Goal: Task Accomplishment & Management: Complete application form

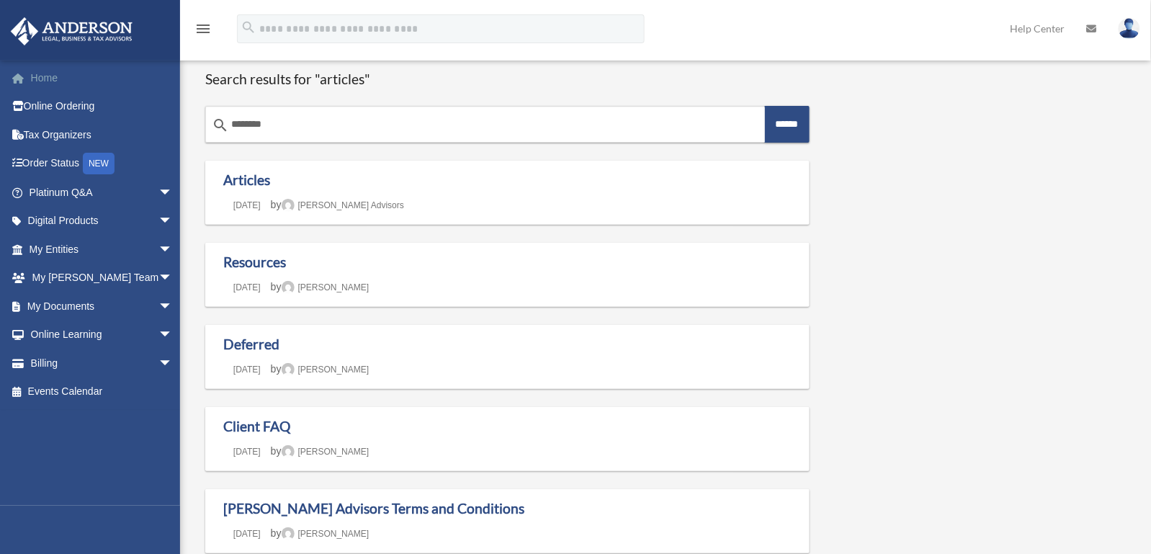
click at [49, 81] on link "Home" at bounding box center [102, 77] width 184 height 29
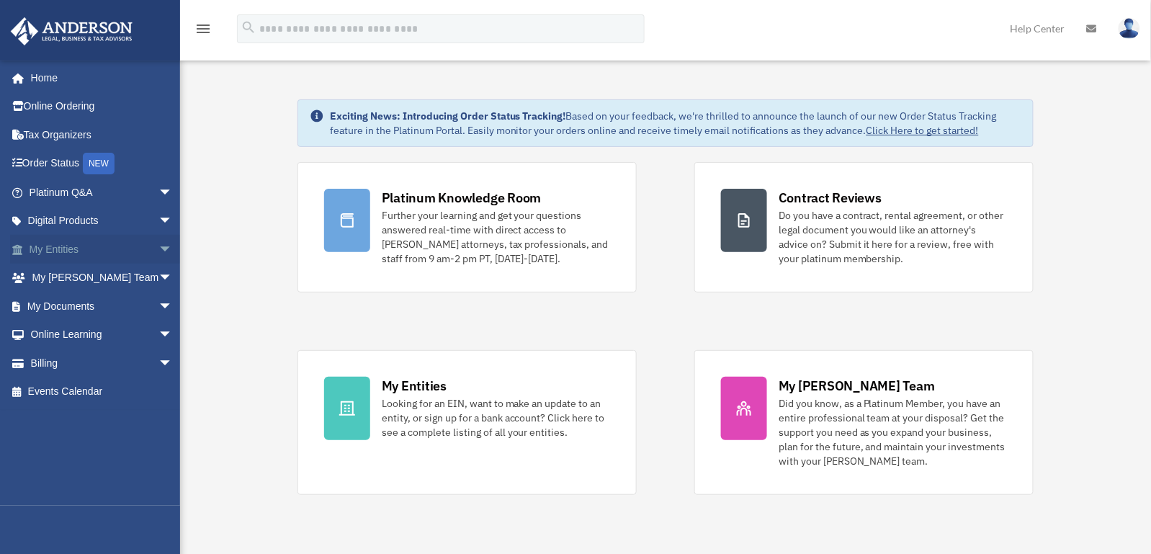
click at [44, 243] on link "My Entities arrow_drop_down" at bounding box center [102, 249] width 184 height 29
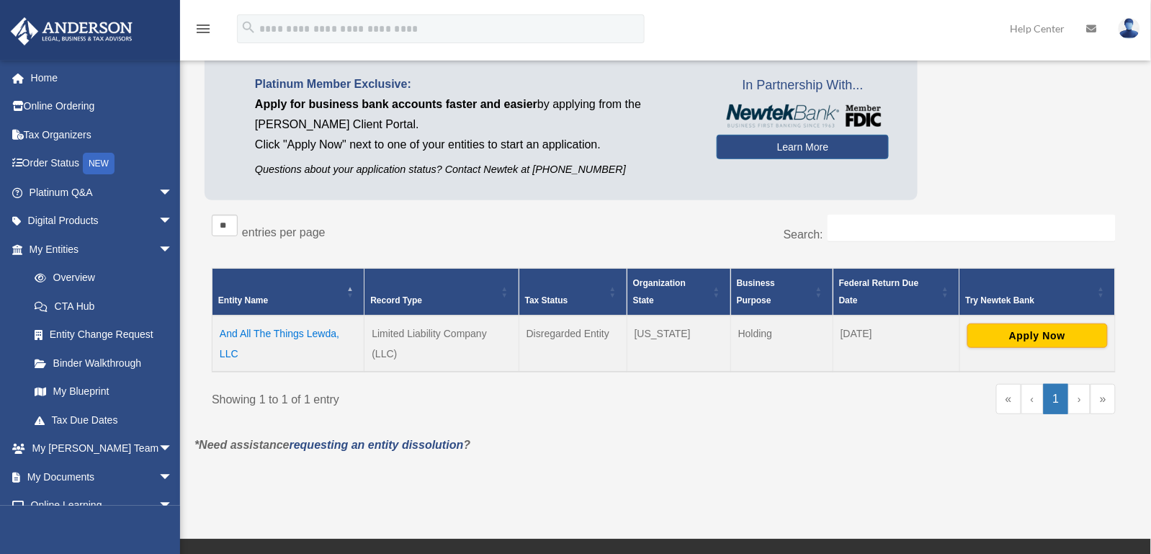
scroll to position [96, 0]
click at [1041, 337] on button "Apply Now" at bounding box center [1037, 335] width 140 height 24
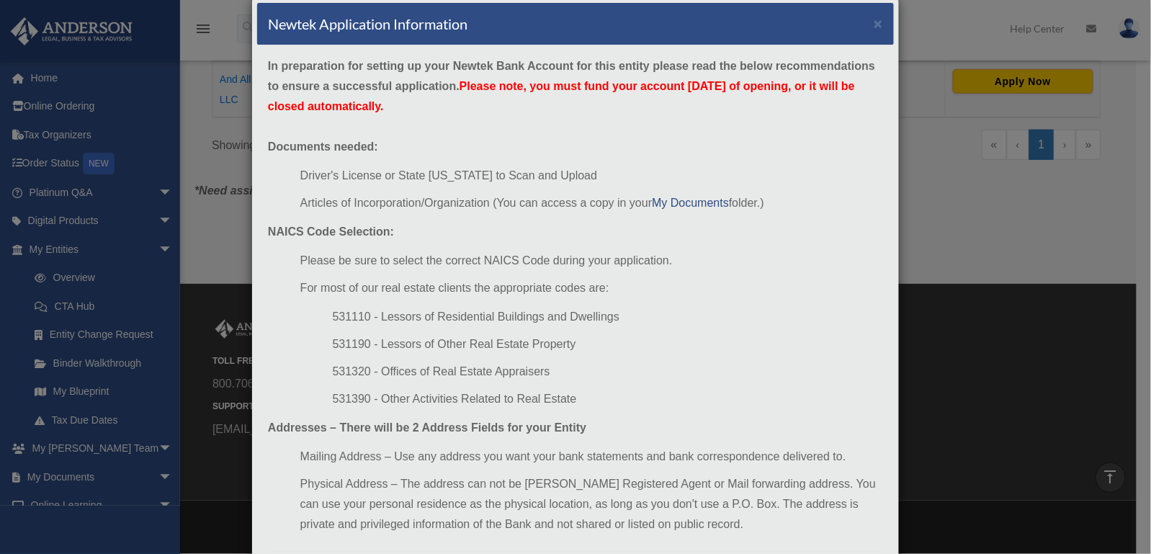
scroll to position [0, 0]
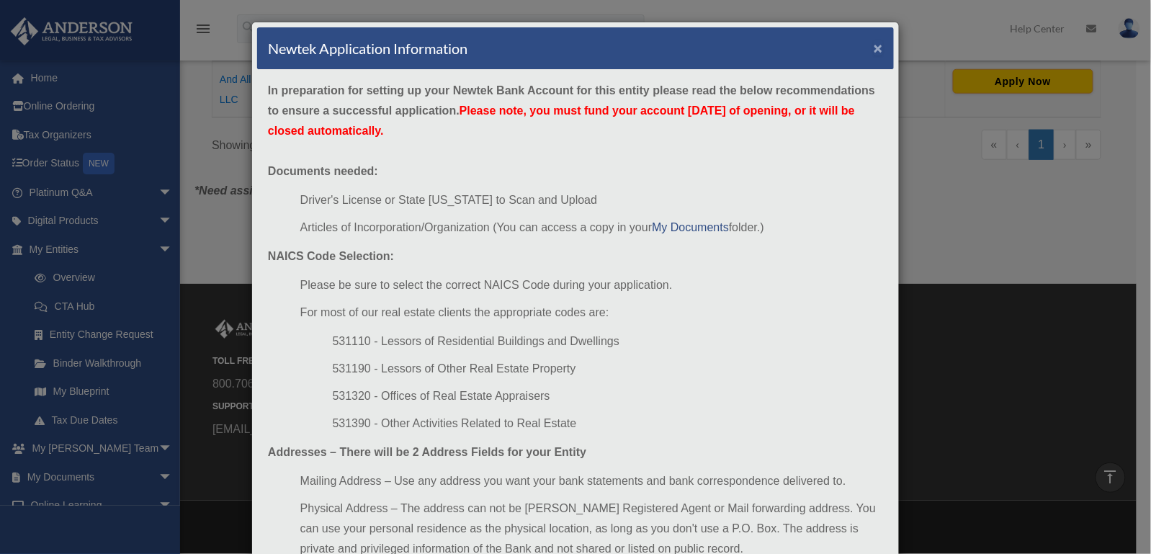
click at [874, 44] on button "×" at bounding box center [877, 47] width 9 height 15
